Goal: Task Accomplishment & Management: Complete application form

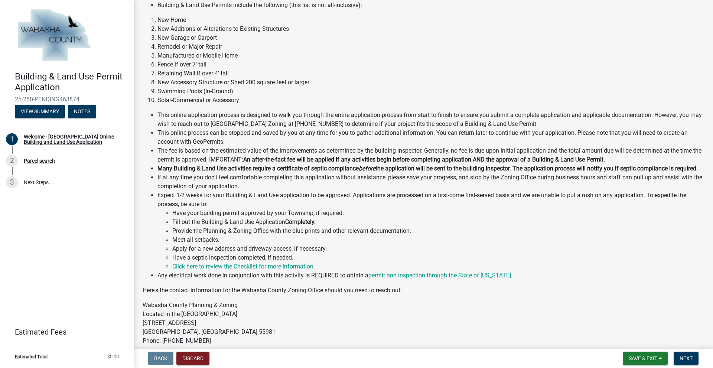
scroll to position [74, 0]
click at [682, 358] on span "Next" at bounding box center [685, 358] width 13 height 6
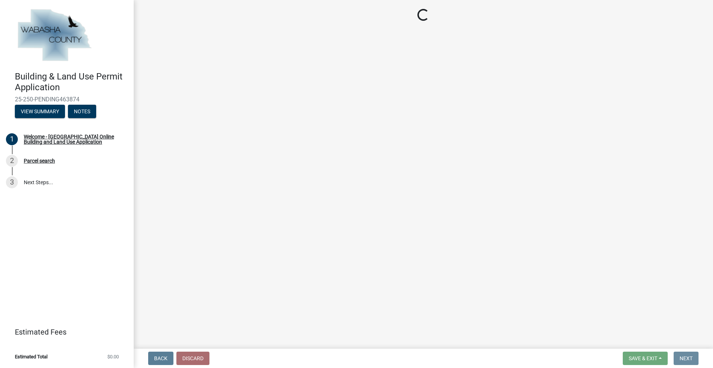
scroll to position [0, 0]
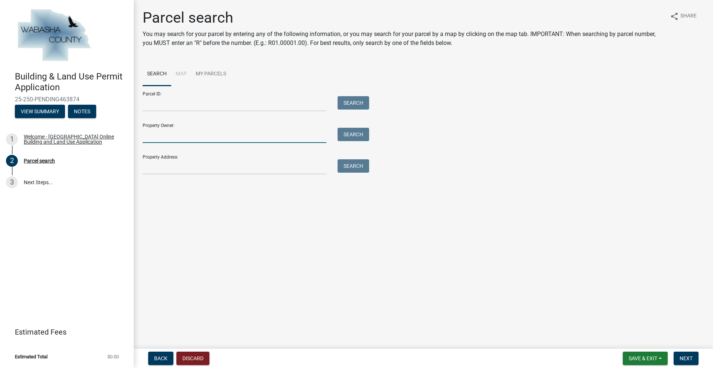
click at [194, 138] on input "Property Owner:" at bounding box center [235, 135] width 184 height 15
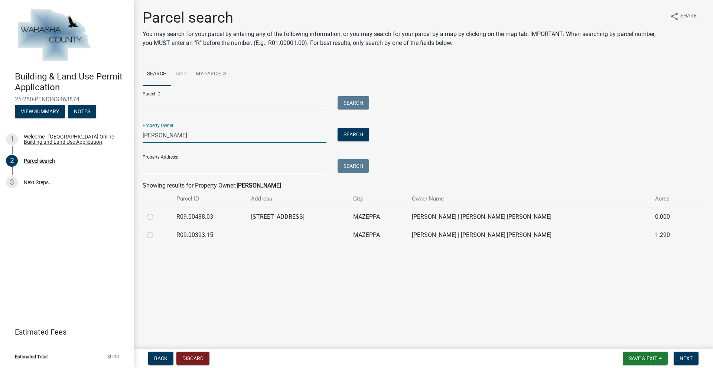
type input "[PERSON_NAME]"
click at [156, 230] on label at bounding box center [156, 230] width 0 height 0
click at [156, 235] on input "radio" at bounding box center [158, 232] width 5 height 5
radio input "true"
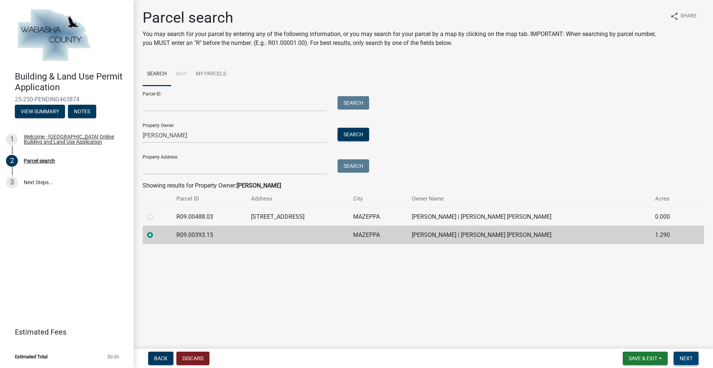
click at [687, 357] on span "Next" at bounding box center [685, 358] width 13 height 6
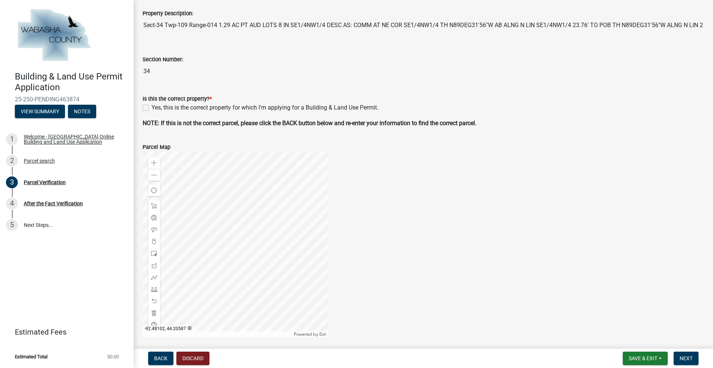
scroll to position [148, 0]
click at [151, 107] on label "Yes, this is the correct property for which I'm applying for a Building & Land …" at bounding box center [264, 107] width 227 height 9
click at [151, 107] on input "Yes, this is the correct property for which I'm applying for a Building & Land …" at bounding box center [153, 105] width 5 height 5
checkbox input "true"
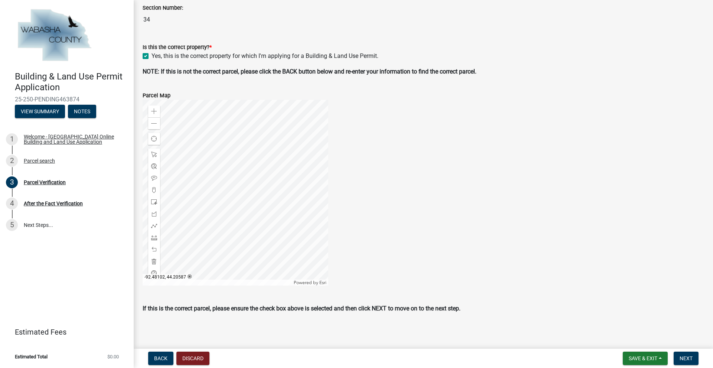
scroll to position [202, 0]
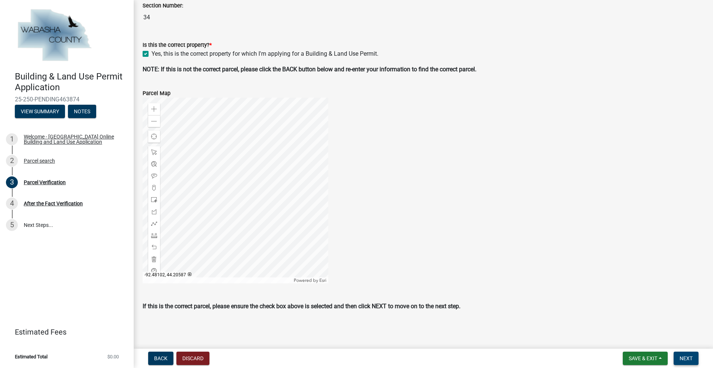
click at [680, 359] on span "Next" at bounding box center [685, 358] width 13 height 6
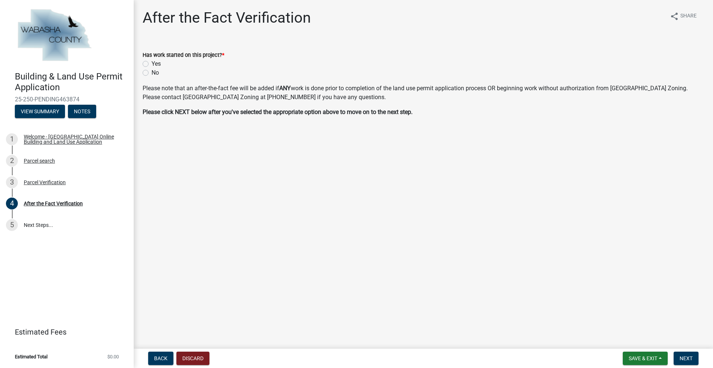
click at [151, 72] on label "No" at bounding box center [154, 72] width 7 height 9
click at [151, 72] on input "No" at bounding box center [153, 70] width 5 height 5
radio input "true"
click at [680, 355] on button "Next" at bounding box center [685, 357] width 25 height 13
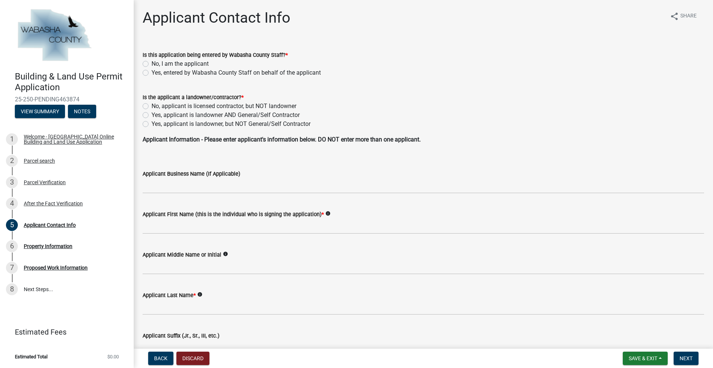
click at [151, 64] on label "No, I am the applicant" at bounding box center [179, 63] width 57 height 9
click at [151, 64] on input "No, I am the applicant" at bounding box center [153, 61] width 5 height 5
radio input "true"
click at [151, 106] on label "No, applicant is licensed contractor, but NOT landowner" at bounding box center [223, 106] width 145 height 9
click at [151, 106] on input "No, applicant is licensed contractor, but NOT landowner" at bounding box center [153, 104] width 5 height 5
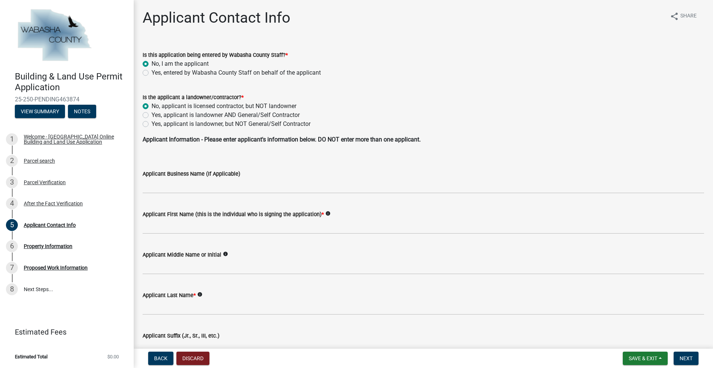
radio input "true"
click at [151, 107] on label "No, applicant is licensed contractor, but NOT landowner" at bounding box center [223, 106] width 145 height 9
click at [151, 107] on input "No, applicant is licensed contractor, but NOT landowner" at bounding box center [153, 104] width 5 height 5
click at [151, 115] on label "Yes, applicant is landowner AND General/Self Contractor" at bounding box center [225, 115] width 148 height 9
click at [151, 115] on input "Yes, applicant is landowner AND General/Self Contractor" at bounding box center [153, 113] width 5 height 5
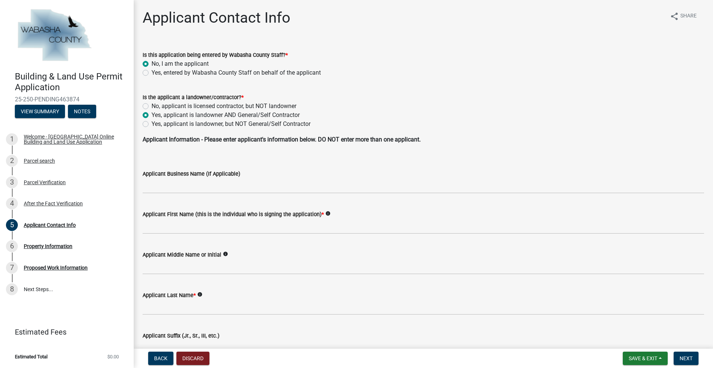
radio input "true"
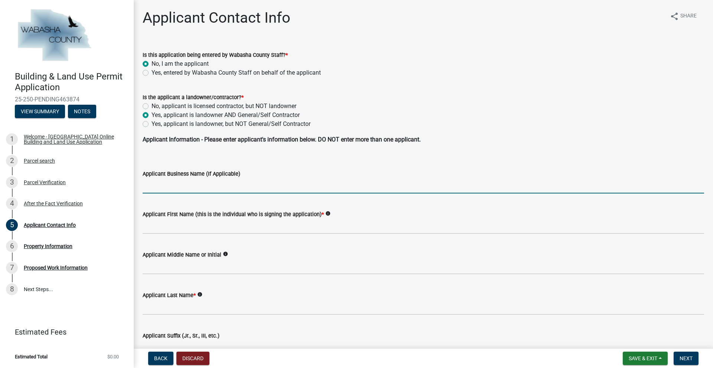
click at [168, 190] on input "Applicant Business Name (If Applicable)" at bounding box center [423, 185] width 561 height 15
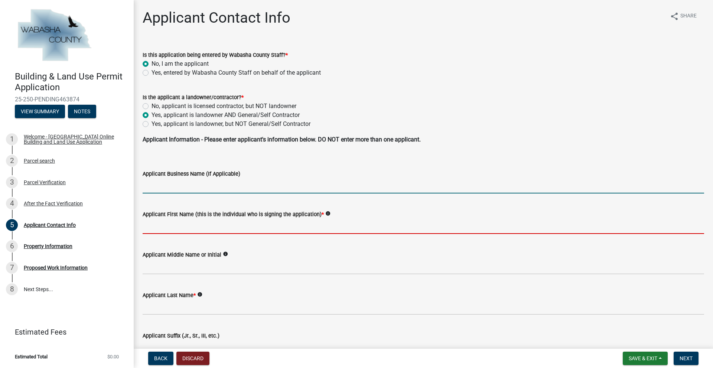
click at [165, 229] on input "Applicant First Name (this is the individual who is signing the application) *" at bounding box center [423, 226] width 561 height 15
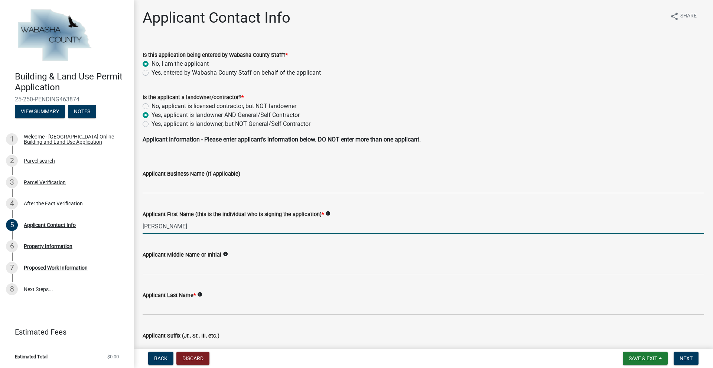
type input "[PERSON_NAME]"
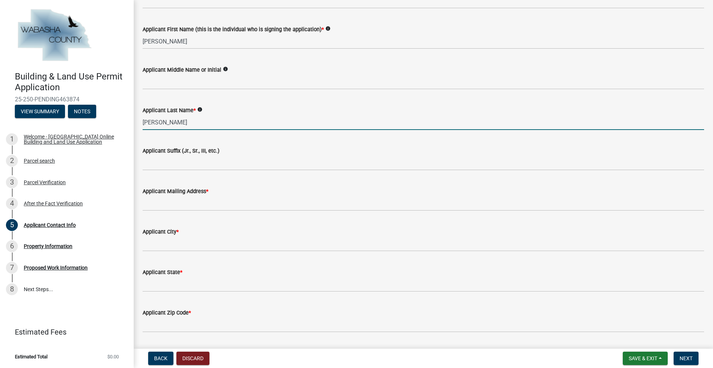
scroll to position [185, 0]
type input "[PERSON_NAME]"
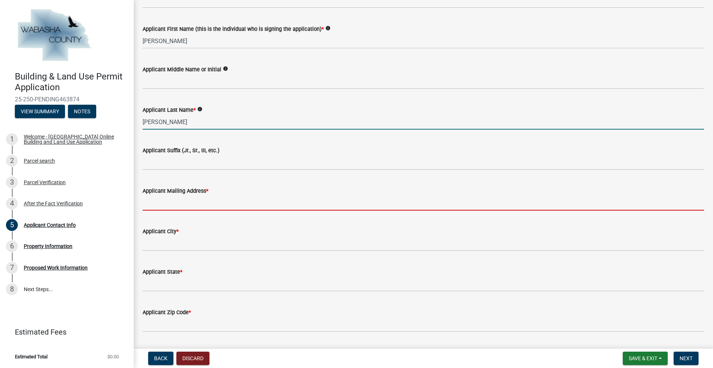
click at [171, 206] on input "Applicant Mailing Address *" at bounding box center [423, 202] width 561 height 15
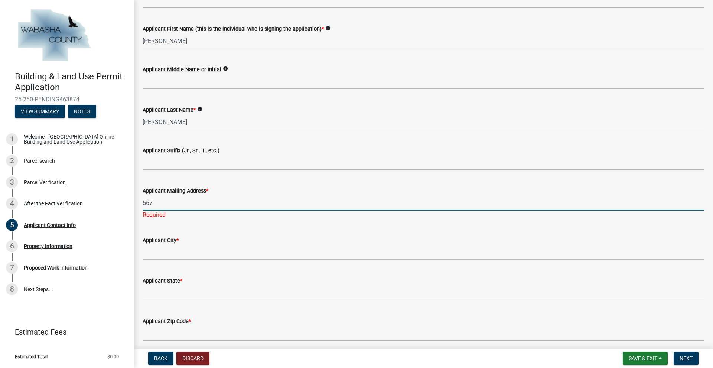
type input "[STREET_ADDRESS]"
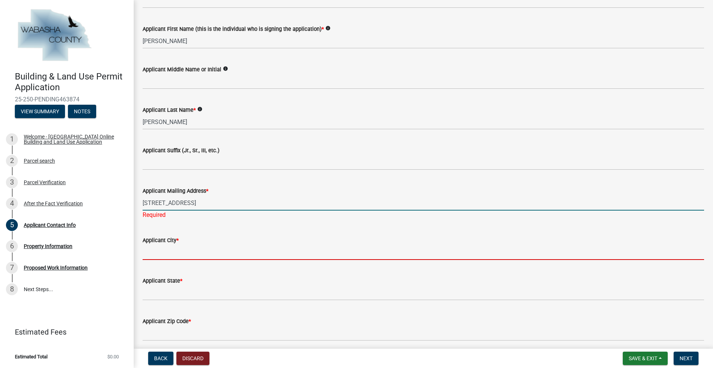
drag, startPoint x: 189, startPoint y: 251, endPoint x: 193, endPoint y: 250, distance: 4.9
click at [189, 251] on wm-data-entity-input "Applicant City *" at bounding box center [423, 245] width 561 height 40
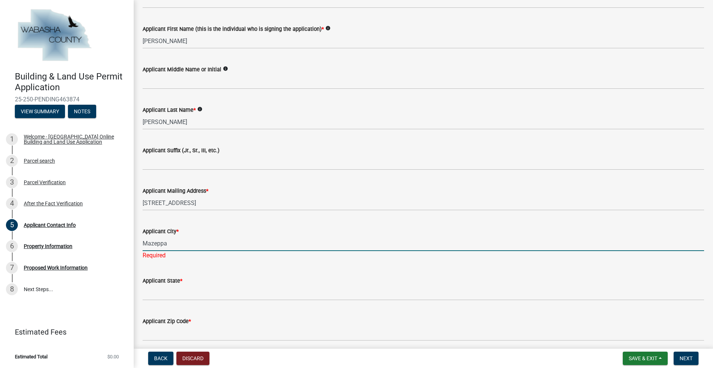
type input "Mazeppa"
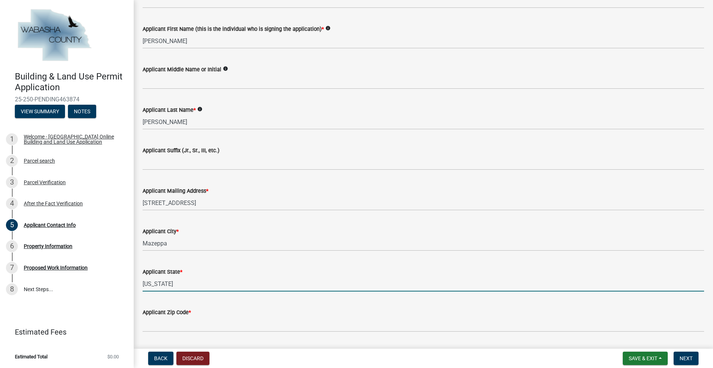
type input "[US_STATE]"
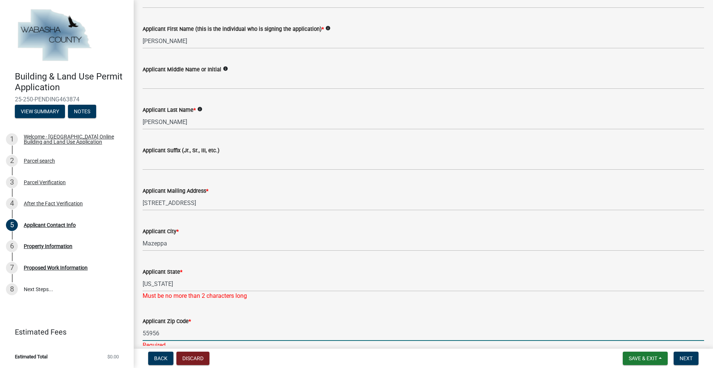
type input "55956"
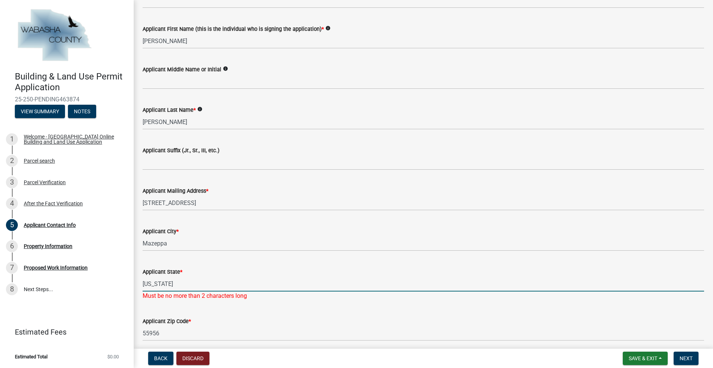
click at [174, 285] on input "[US_STATE]" at bounding box center [423, 283] width 561 height 15
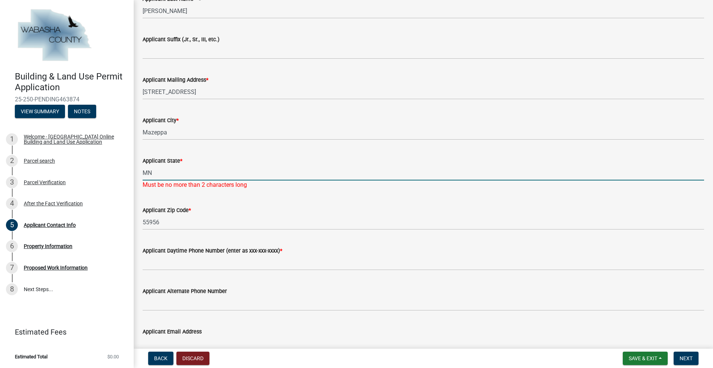
scroll to position [297, 0]
type input "MN"
click at [159, 271] on wm-data-entity-input-list "Is this application being entered by Wabasha County Staff? * No, I am the appli…" at bounding box center [423, 58] width 561 height 627
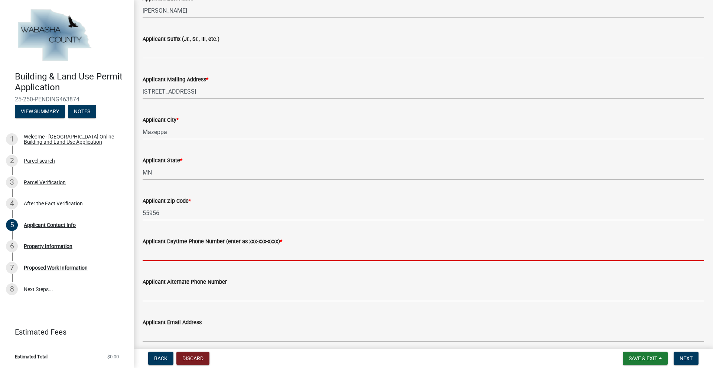
click at [162, 256] on input "Applicant Daytime Phone Number (enter as xxx-xxx-xxxx) *" at bounding box center [423, 253] width 561 height 15
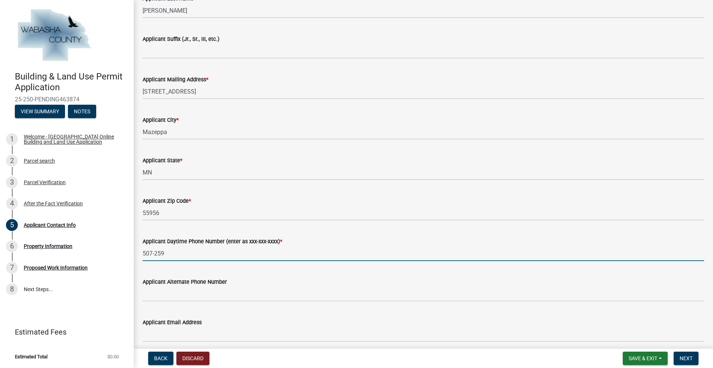
type input "[PHONE_NUMBER]"
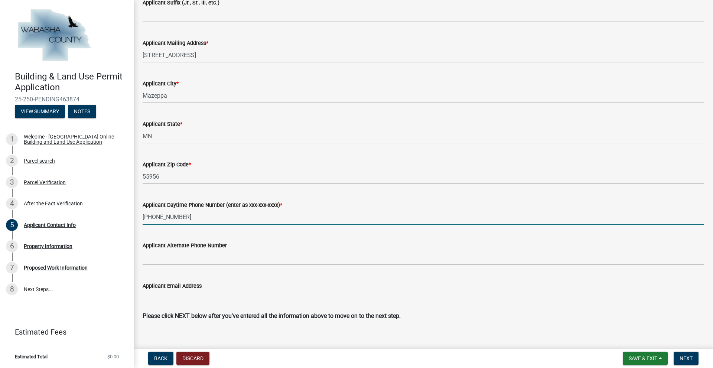
scroll to position [333, 0]
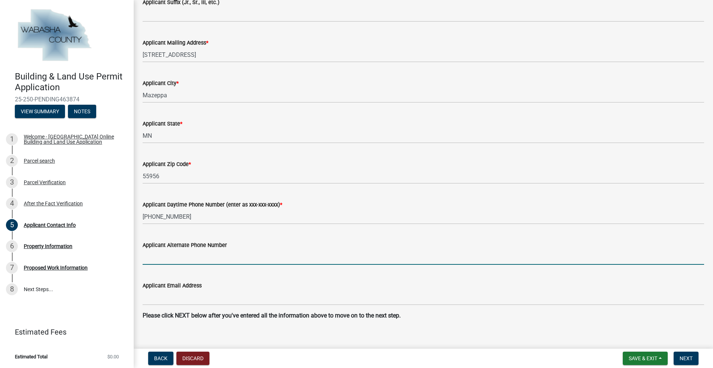
click at [165, 258] on input "Applicant Alternate Phone Number" at bounding box center [423, 256] width 561 height 15
type input "[PHONE_NUMBER]"
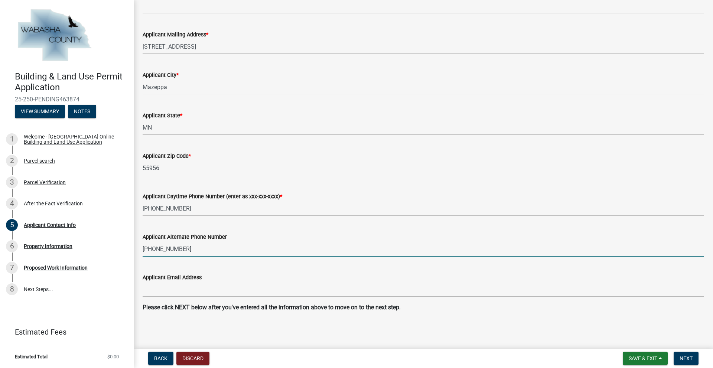
scroll to position [343, 0]
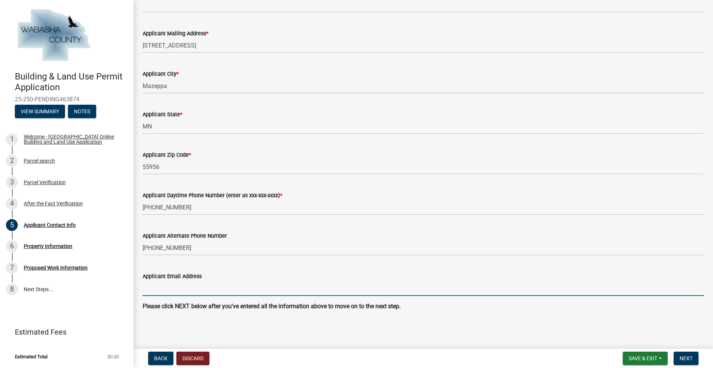
click at [166, 288] on input "Applicant Email Address" at bounding box center [423, 288] width 561 height 15
type input "[EMAIL_ADDRESS][DOMAIN_NAME]"
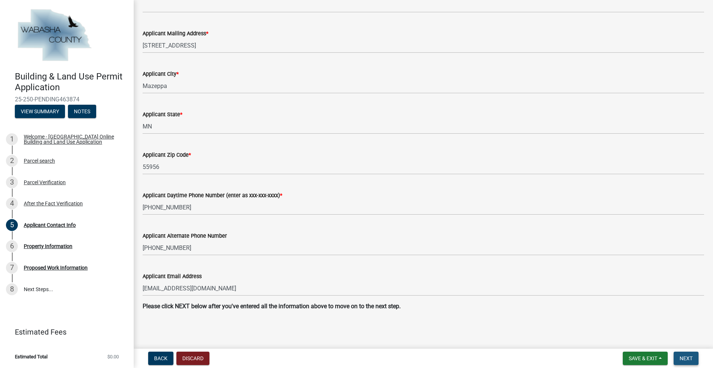
click at [678, 356] on button "Next" at bounding box center [685, 357] width 25 height 13
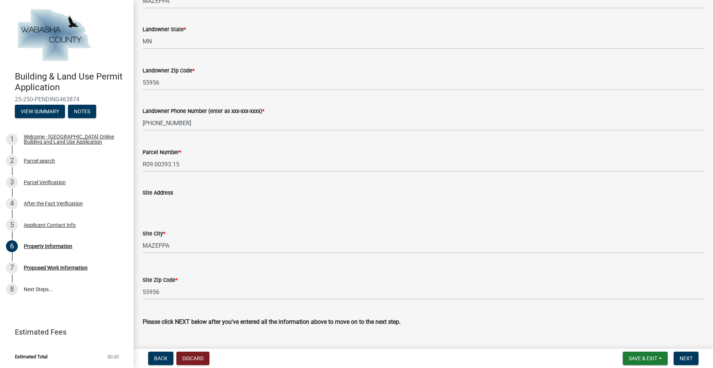
scroll to position [199, 0]
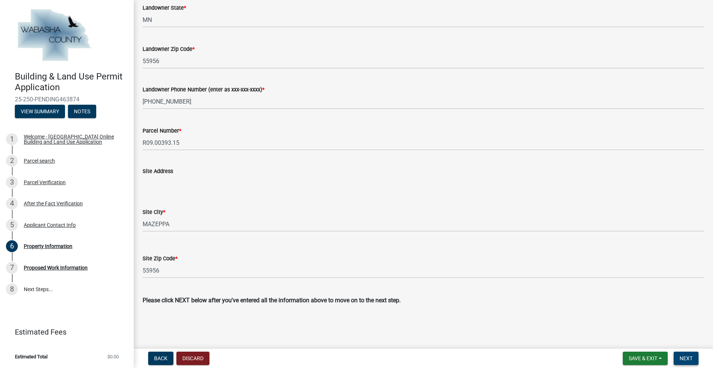
click at [686, 360] on span "Next" at bounding box center [685, 358] width 13 height 6
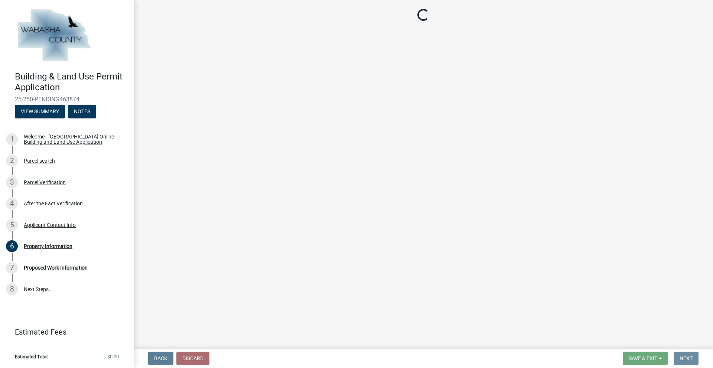
scroll to position [0, 0]
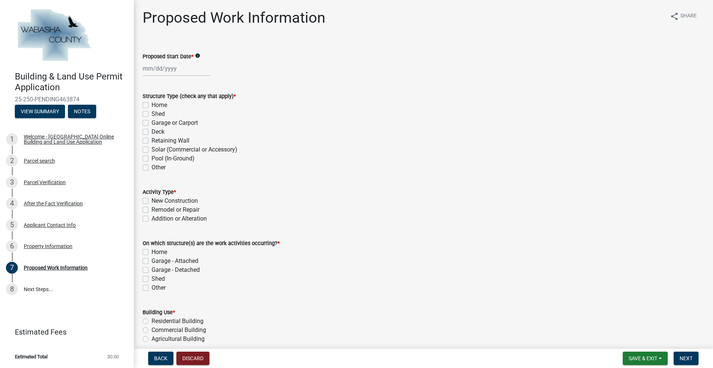
click at [151, 115] on label "Shed" at bounding box center [157, 113] width 13 height 9
click at [151, 114] on input "Shed" at bounding box center [153, 111] width 5 height 5
checkbox input "true"
checkbox input "false"
checkbox input "true"
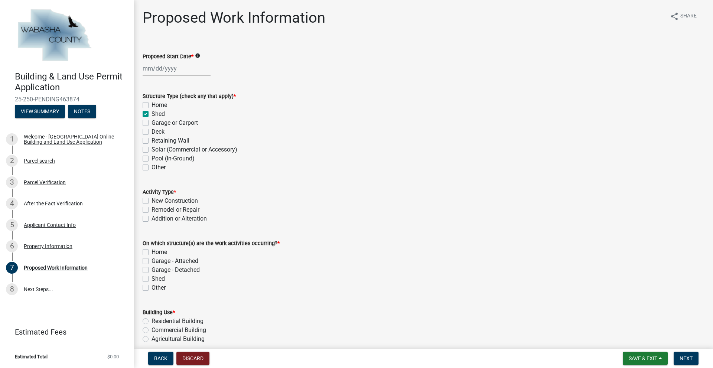
checkbox input "false"
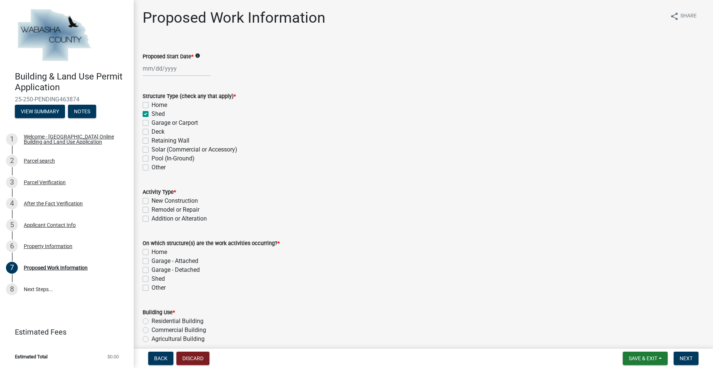
checkbox input "false"
click at [151, 202] on label "New Construction" at bounding box center [174, 200] width 46 height 9
click at [151, 201] on input "New Construction" at bounding box center [153, 198] width 5 height 5
checkbox input "true"
checkbox input "false"
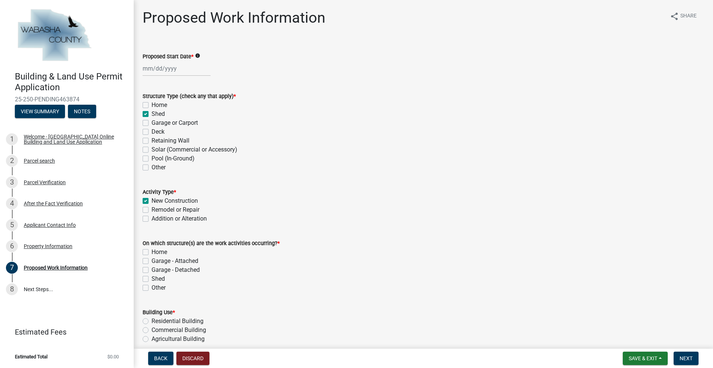
checkbox input "false"
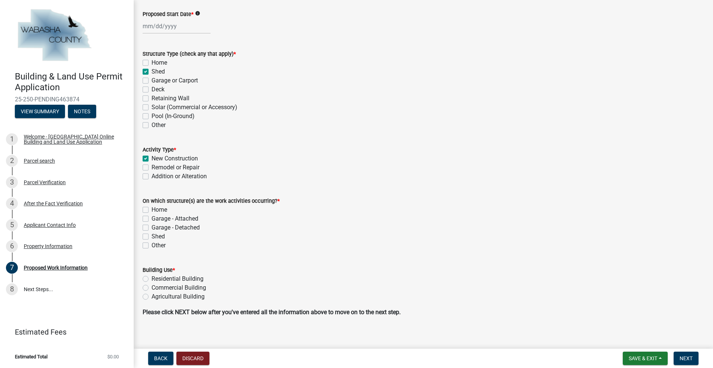
scroll to position [48, 0]
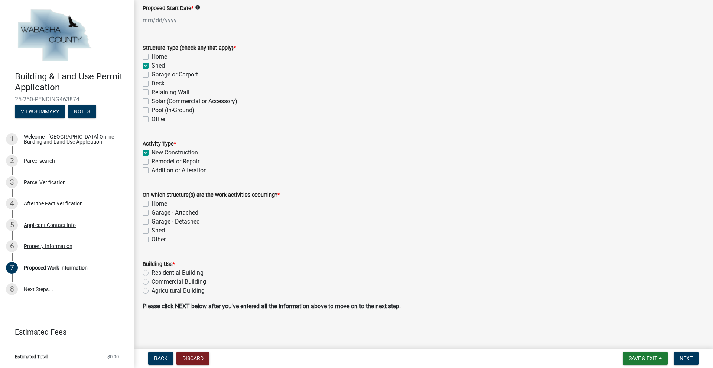
click at [151, 232] on label "Shed" at bounding box center [157, 230] width 13 height 9
click at [151, 231] on input "Shed" at bounding box center [153, 228] width 5 height 5
checkbox input "true"
checkbox input "false"
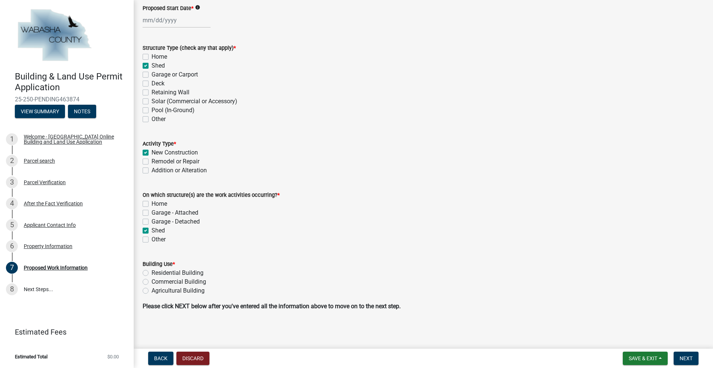
checkbox input "false"
checkbox input "true"
checkbox input "false"
click at [151, 272] on label "Residential Building" at bounding box center [177, 272] width 52 height 9
click at [151, 272] on input "Residential Building" at bounding box center [153, 270] width 5 height 5
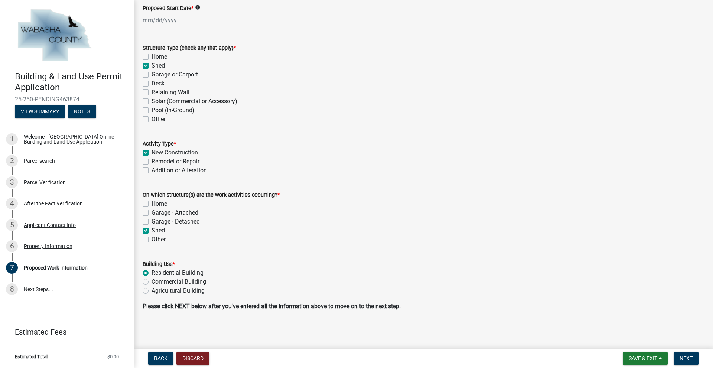
radio input "true"
click at [683, 354] on button "Next" at bounding box center [685, 357] width 25 height 13
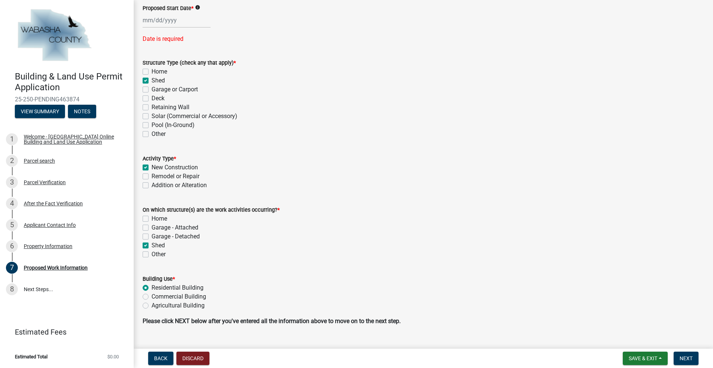
select select "8"
select select "2025"
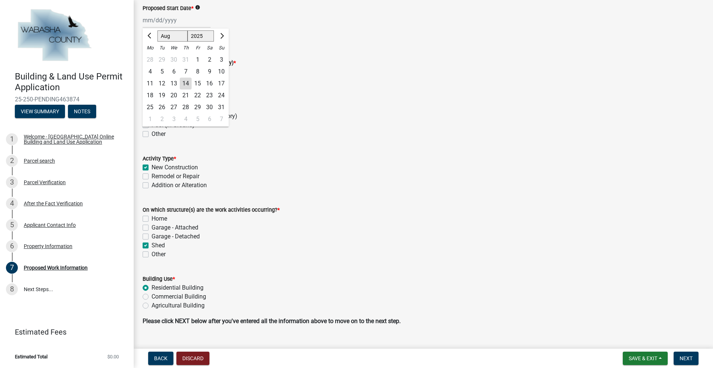
click at [166, 23] on div "Jan Feb Mar Apr May Jun [DATE] Aug Sep Oct Nov [DATE] 2025 2026 Mo Tu We Th Fr …" at bounding box center [177, 20] width 68 height 15
click at [163, 98] on div "19" at bounding box center [162, 95] width 12 height 12
type input "[DATE]"
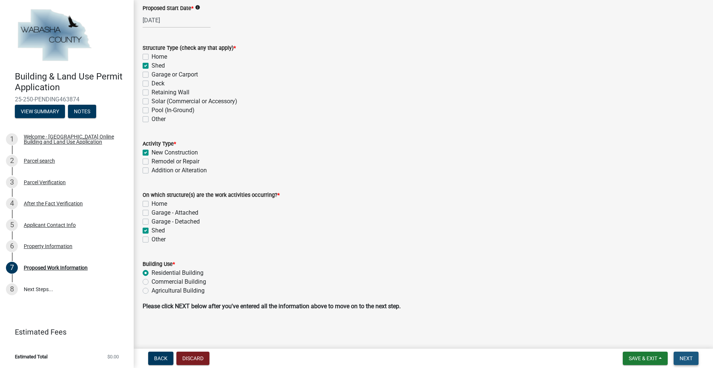
click at [690, 358] on span "Next" at bounding box center [685, 358] width 13 height 6
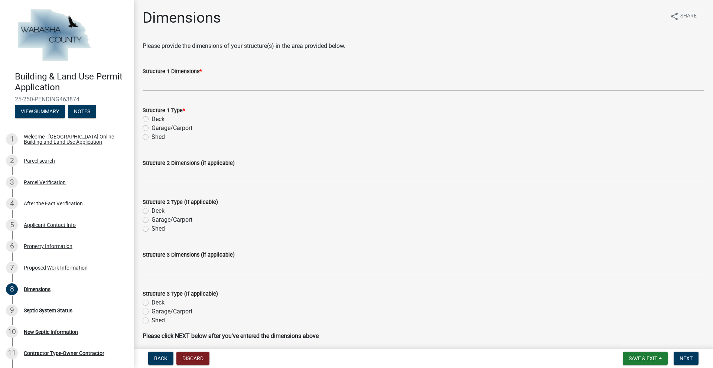
click at [151, 137] on label "Shed" at bounding box center [157, 137] width 13 height 9
click at [151, 137] on input "Shed" at bounding box center [153, 135] width 5 height 5
radio input "true"
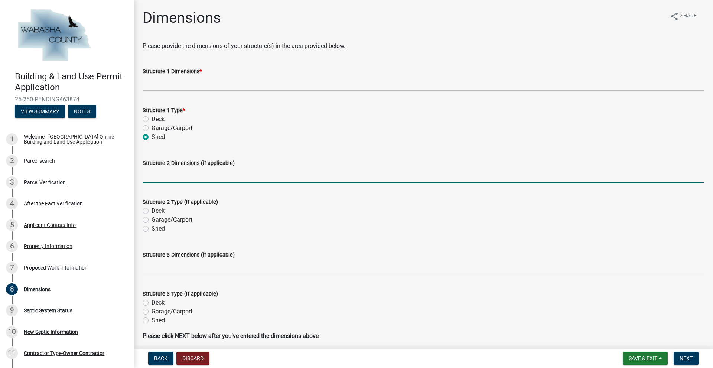
click at [154, 181] on input "Structure 2 Dimensions (if applicable)" at bounding box center [423, 174] width 561 height 15
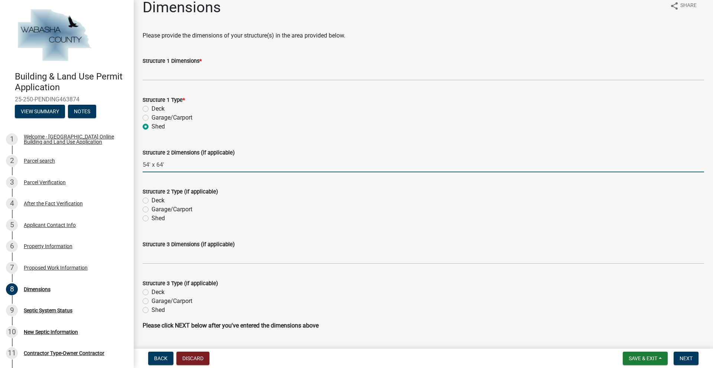
scroll to position [30, 0]
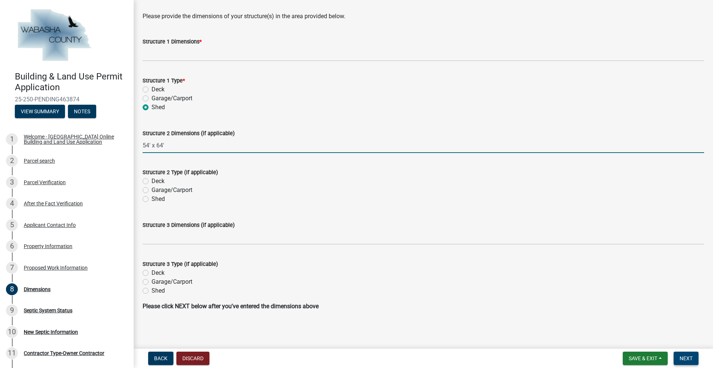
type input "54' x 64'"
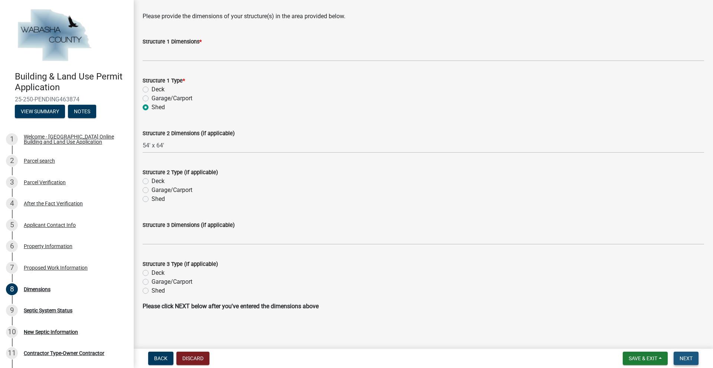
click at [686, 357] on span "Next" at bounding box center [685, 358] width 13 height 6
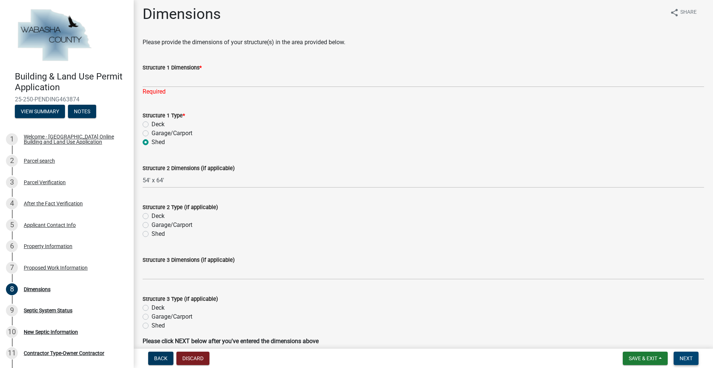
scroll to position [0, 0]
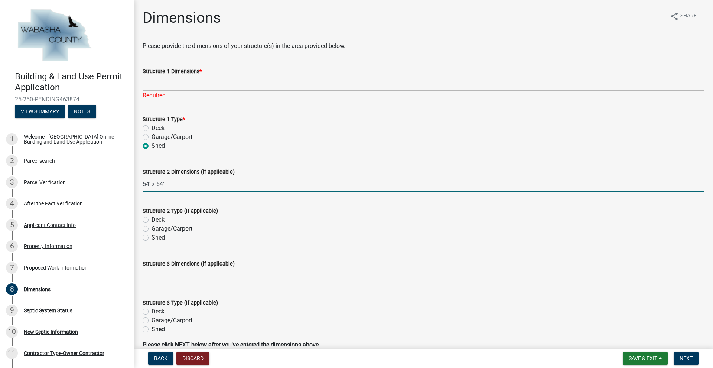
drag, startPoint x: 169, startPoint y: 183, endPoint x: 140, endPoint y: 182, distance: 29.0
click at [140, 182] on div "Structure 2 Dimensions (if applicable) 54' x 64'" at bounding box center [423, 174] width 572 height 35
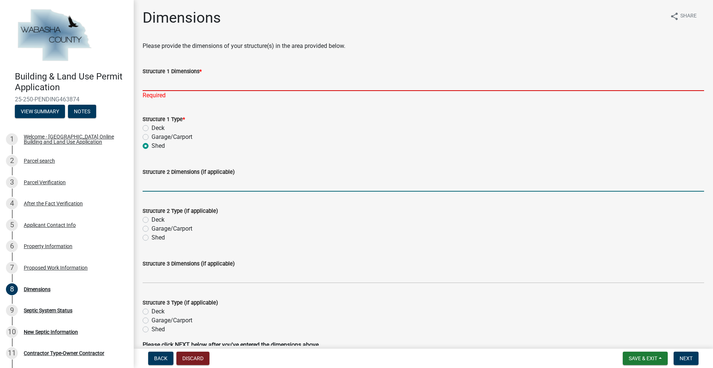
click at [159, 86] on input "Structure 1 Dimensions *" at bounding box center [423, 83] width 561 height 15
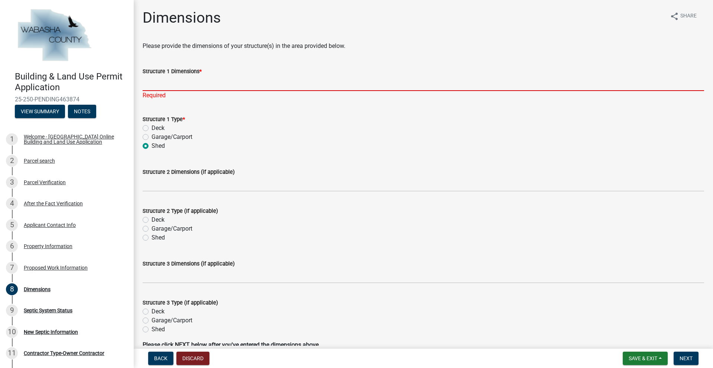
type input "54' x 64'"
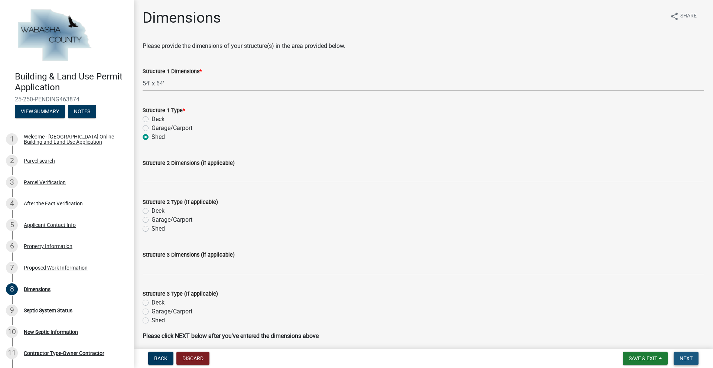
drag, startPoint x: 684, startPoint y: 358, endPoint x: 679, endPoint y: 361, distance: 5.2
click at [683, 358] on span "Next" at bounding box center [685, 358] width 13 height 6
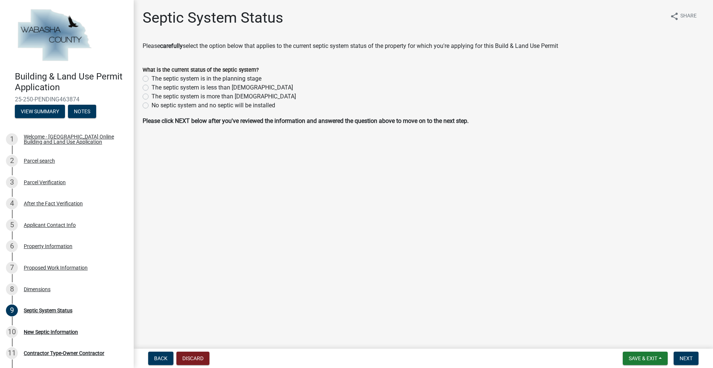
click at [151, 78] on label "The septic system is in the planning stage" at bounding box center [206, 78] width 110 height 9
click at [151, 78] on input "The septic system is in the planning stage" at bounding box center [153, 76] width 5 height 5
radio input "true"
click at [681, 357] on span "Next" at bounding box center [685, 358] width 13 height 6
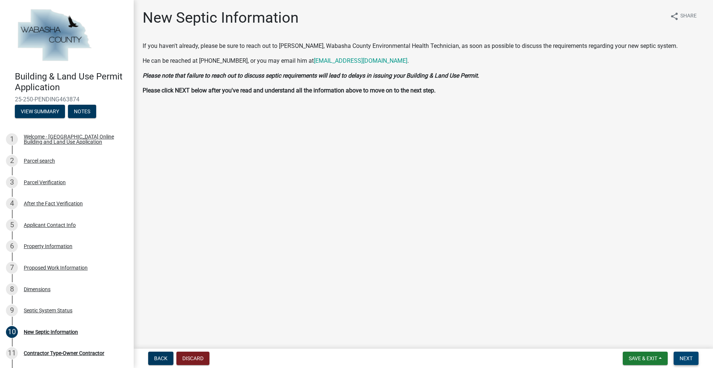
click at [689, 359] on span "Next" at bounding box center [685, 358] width 13 height 6
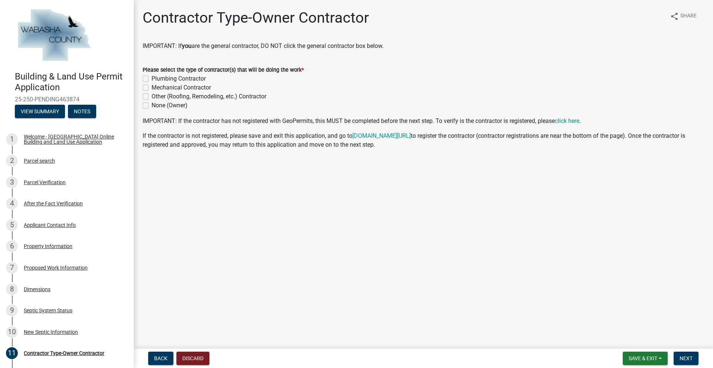
click at [151, 79] on label "Plumbing Contractor" at bounding box center [178, 78] width 54 height 9
click at [151, 79] on input "Plumbing Contractor" at bounding box center [153, 76] width 5 height 5
checkbox input "true"
checkbox input "false"
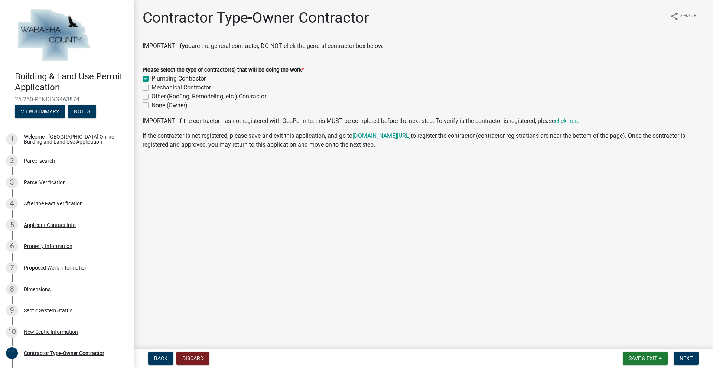
checkbox input "false"
click at [682, 357] on span "Next" at bounding box center [685, 358] width 13 height 6
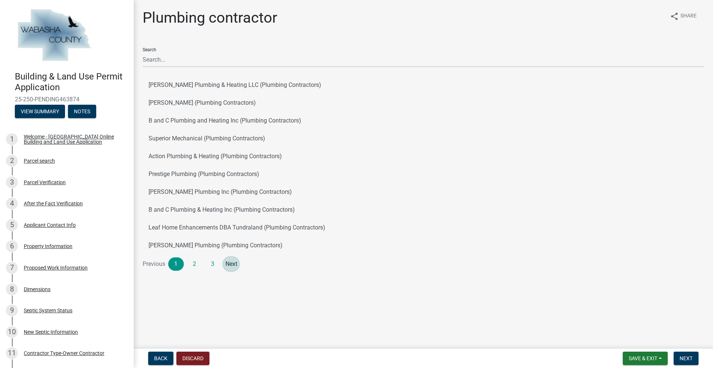
click at [232, 262] on link "Next" at bounding box center [231, 263] width 16 height 13
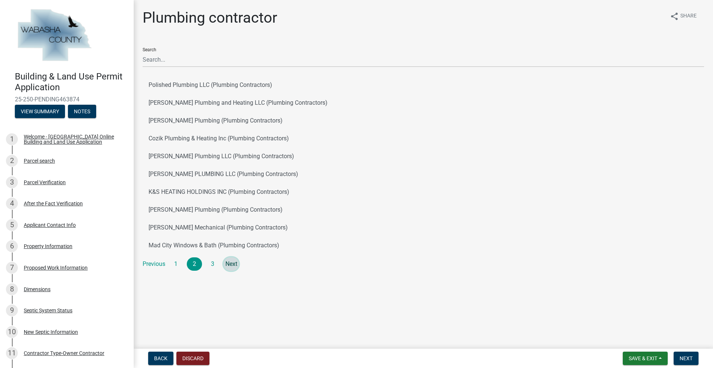
click at [231, 263] on link "Next" at bounding box center [231, 263] width 16 height 13
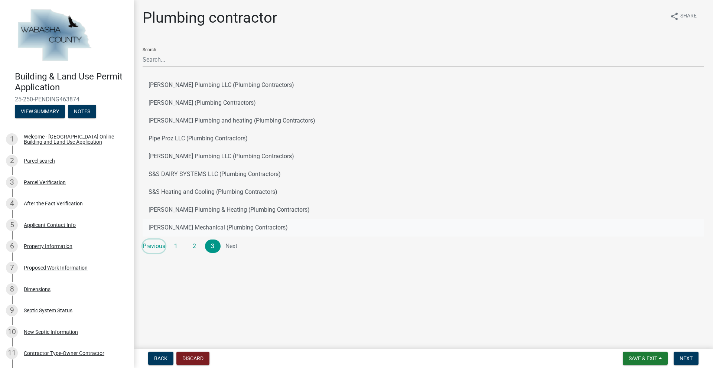
click at [158, 246] on link "Previous" at bounding box center [154, 245] width 23 height 13
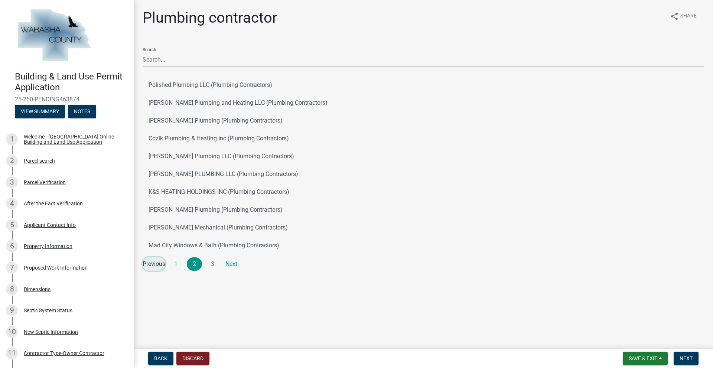
click at [159, 266] on link "Previous" at bounding box center [154, 263] width 23 height 13
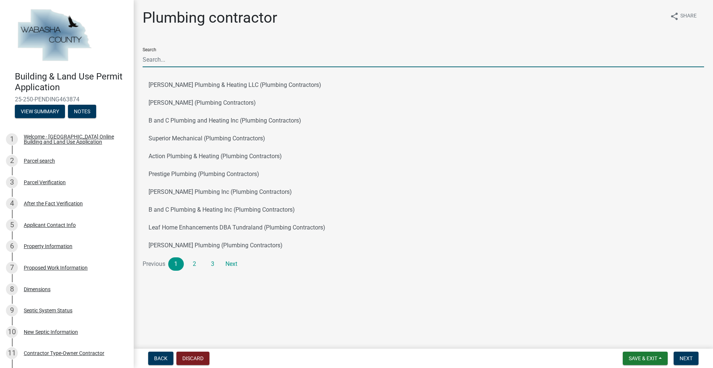
click at [165, 62] on input "Search" at bounding box center [423, 59] width 561 height 15
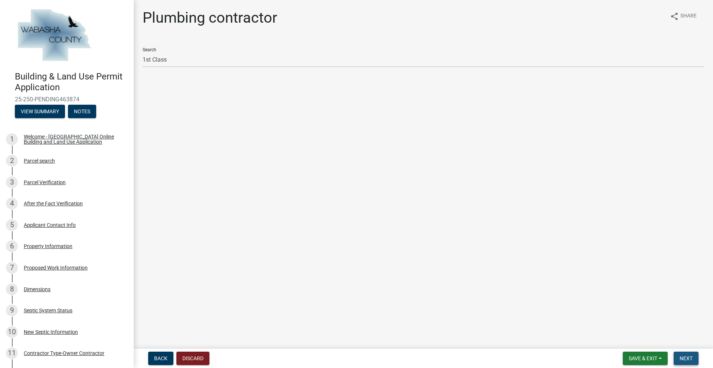
click at [684, 362] on button "Next" at bounding box center [685, 357] width 25 height 13
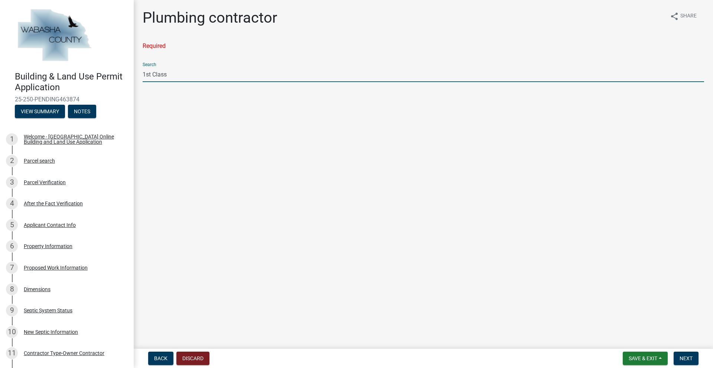
click at [177, 77] on input "1st Class" at bounding box center [423, 74] width 561 height 15
click at [176, 77] on input "1st Class" at bounding box center [423, 74] width 561 height 15
click at [175, 77] on input "First" at bounding box center [423, 74] width 561 height 15
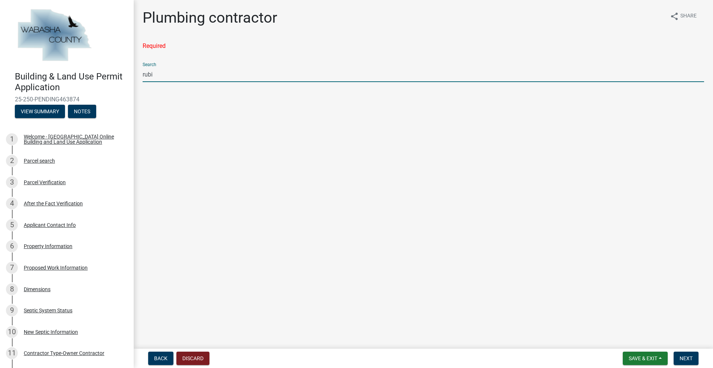
click at [175, 77] on input "rubi" at bounding box center [423, 74] width 561 height 15
type input "rubi"
click at [163, 351] on nav "Back Discard Save & Exit Save Save & Exit Next" at bounding box center [423, 358] width 579 height 19
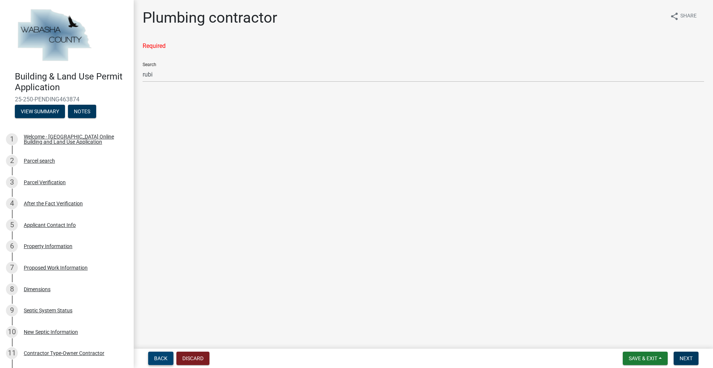
click at [161, 359] on span "Back" at bounding box center [160, 358] width 13 height 6
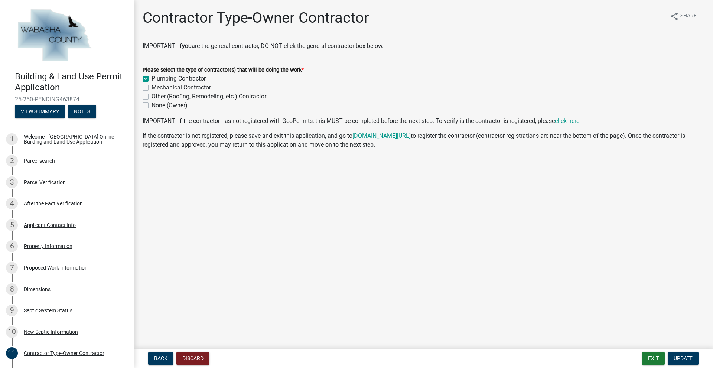
click at [151, 86] on label "Mechanical Contractor" at bounding box center [180, 87] width 59 height 9
click at [151, 86] on input "Mechanical Contractor" at bounding box center [153, 85] width 5 height 5
checkbox input "true"
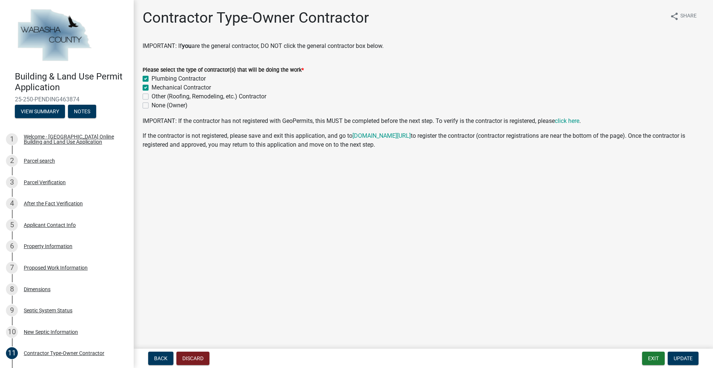
checkbox input "false"
click at [151, 79] on label "Plumbing Contractor" at bounding box center [178, 78] width 54 height 9
click at [151, 79] on input "Plumbing Contractor" at bounding box center [153, 76] width 5 height 5
checkbox input "false"
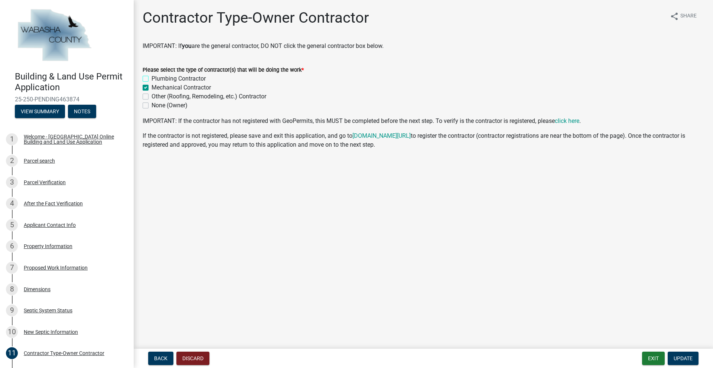
checkbox input "true"
checkbox input "false"
click at [151, 79] on label "Plumbing Contractor" at bounding box center [178, 78] width 54 height 9
click at [151, 79] on input "Plumbing Contractor" at bounding box center [153, 76] width 5 height 5
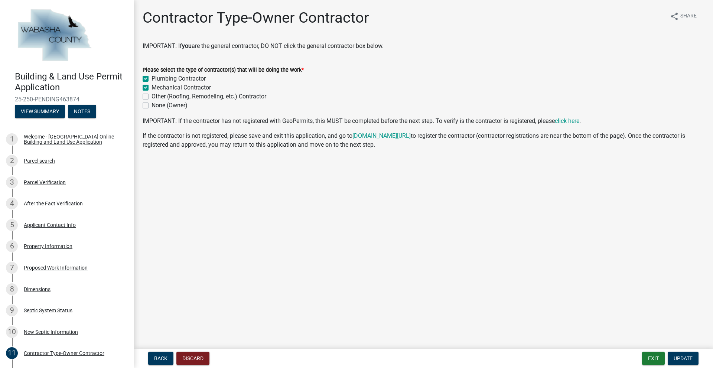
checkbox input "true"
checkbox input "false"
click at [682, 358] on span "Update" at bounding box center [682, 358] width 19 height 6
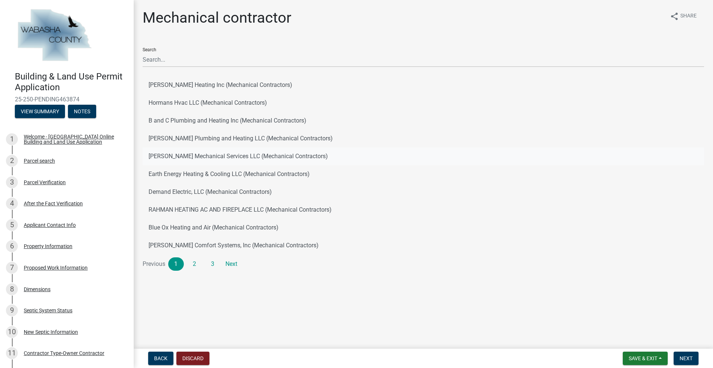
click at [189, 157] on button "[PERSON_NAME] Mechanical Services LLC (Mechanical Contractors)" at bounding box center [423, 156] width 561 height 18
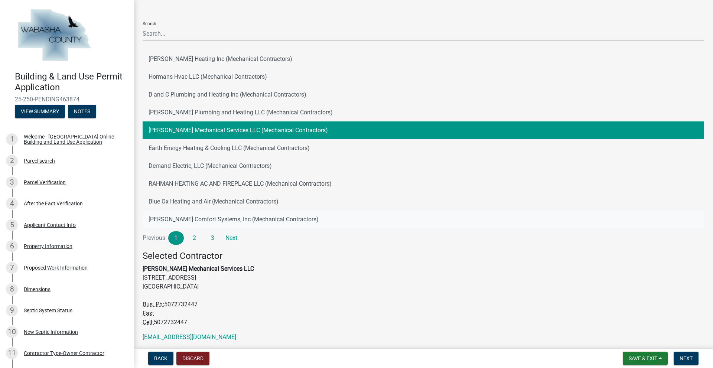
scroll to position [51, 0]
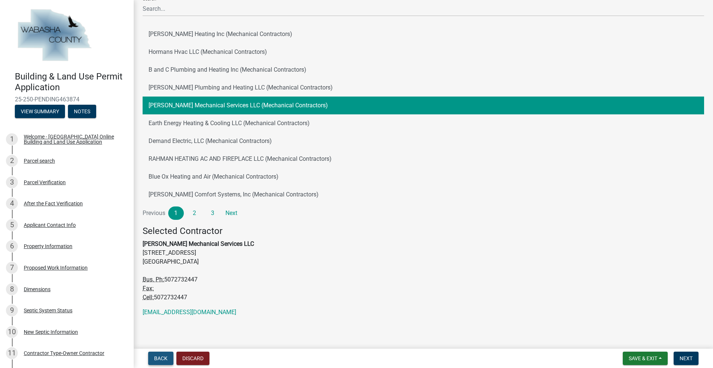
click at [166, 356] on span "Back" at bounding box center [160, 358] width 13 height 6
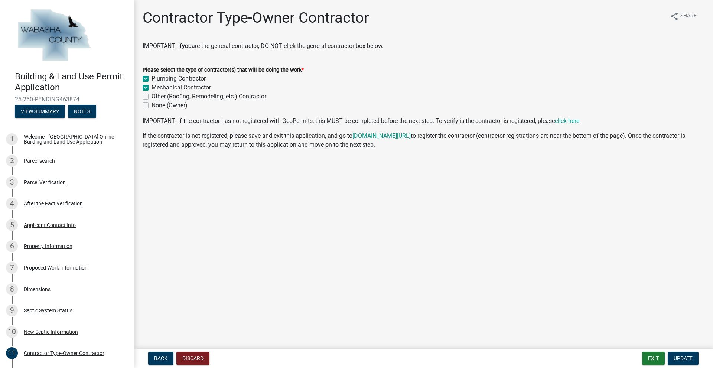
click at [151, 78] on label "Plumbing Contractor" at bounding box center [178, 78] width 54 height 9
click at [151, 78] on input "Plumbing Contractor" at bounding box center [153, 76] width 5 height 5
checkbox input "false"
checkbox input "true"
checkbox input "false"
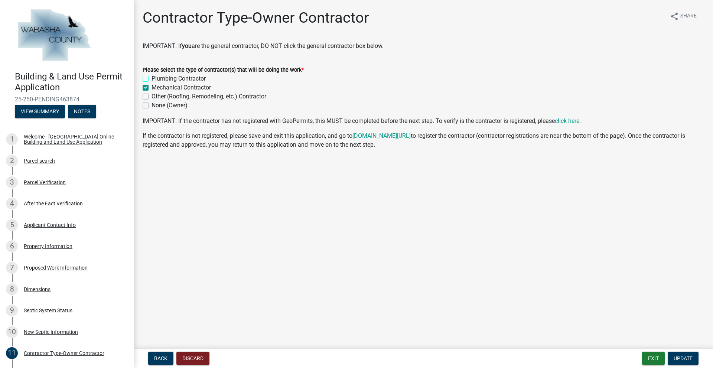
checkbox input "false"
click at [680, 359] on span "Update" at bounding box center [682, 358] width 19 height 6
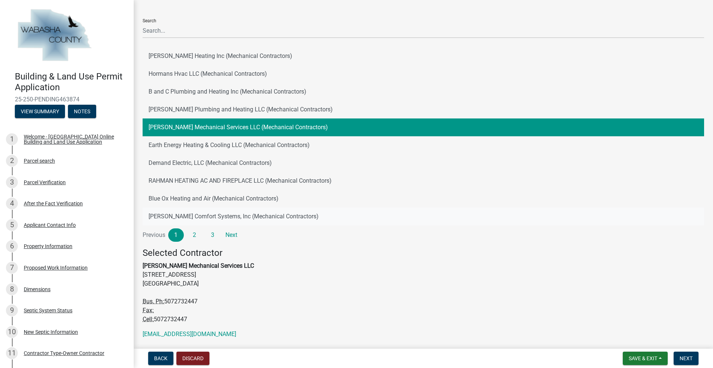
scroll to position [51, 0]
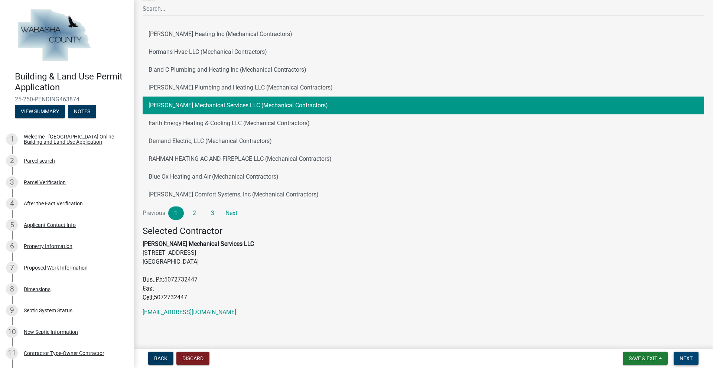
click at [689, 357] on span "Next" at bounding box center [685, 358] width 13 height 6
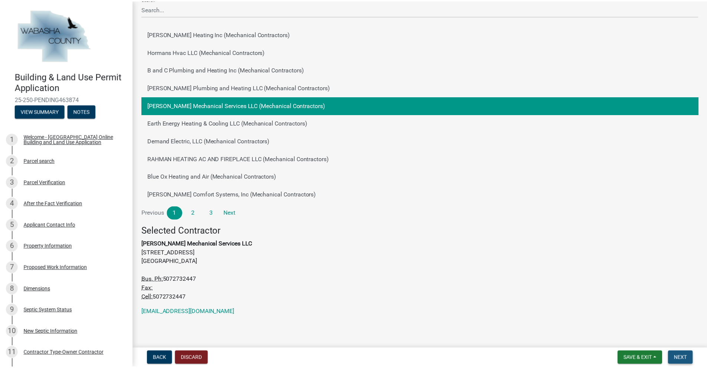
scroll to position [0, 0]
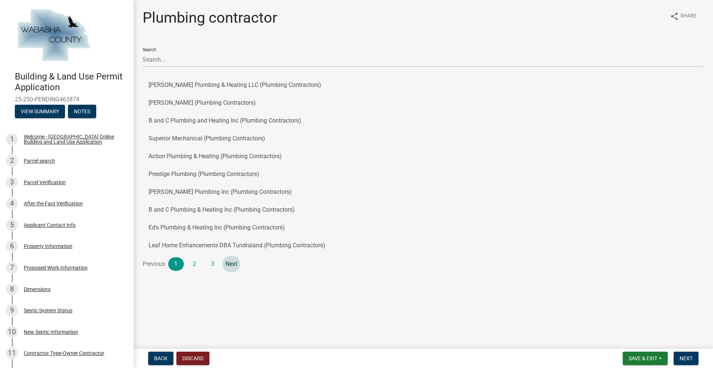
click at [232, 262] on link "Next" at bounding box center [231, 263] width 16 height 13
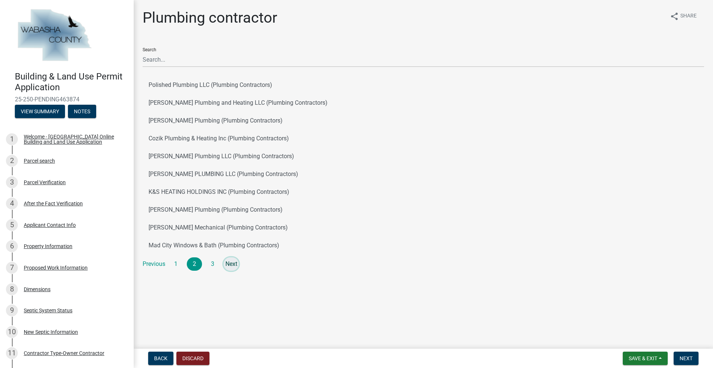
click at [230, 265] on link "Next" at bounding box center [231, 263] width 16 height 13
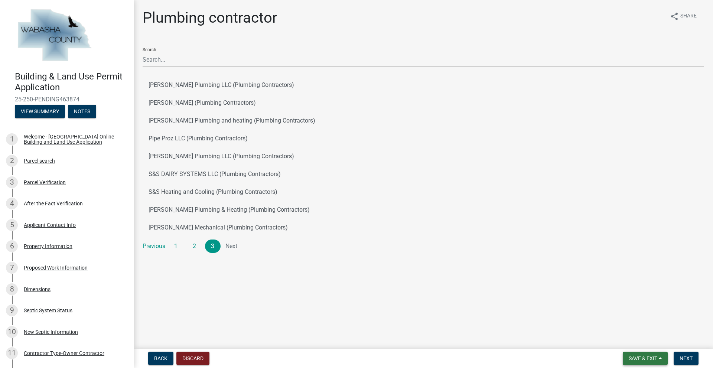
click at [642, 355] on button "Save & Exit" at bounding box center [644, 357] width 45 height 13
click at [625, 321] on button "Save" at bounding box center [637, 321] width 59 height 18
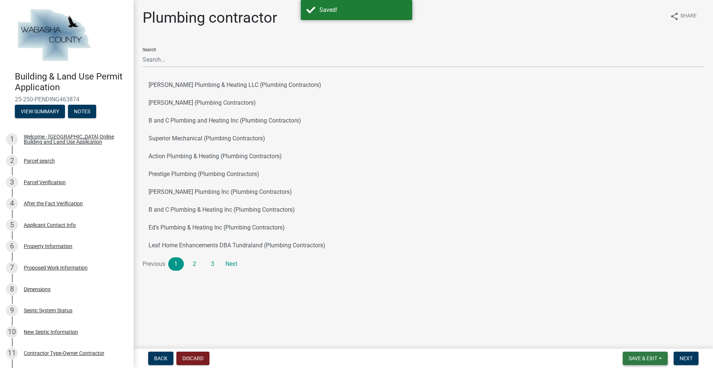
click at [638, 358] on span "Save & Exit" at bounding box center [642, 358] width 29 height 6
click at [634, 337] on button "Save & Exit" at bounding box center [637, 339] width 59 height 18
